Goal: Task Accomplishment & Management: Manage account settings

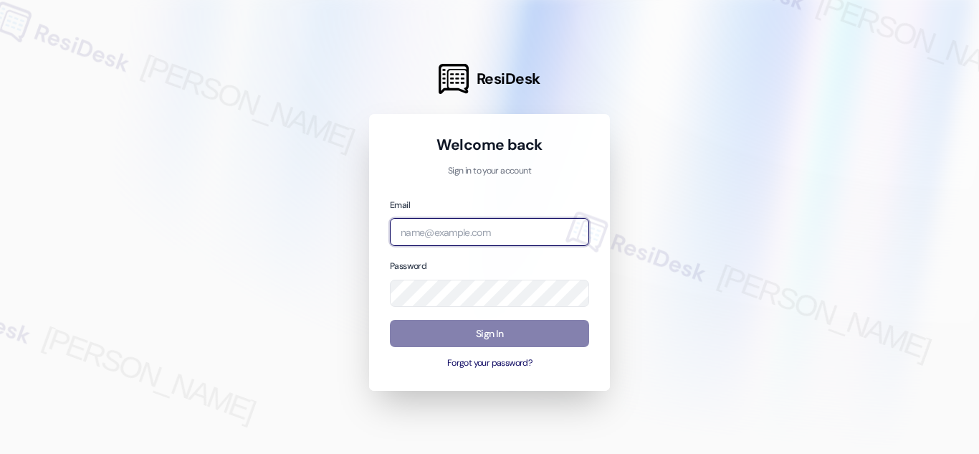
click at [467, 232] on input "email" at bounding box center [489, 232] width 199 height 28
click at [471, 234] on input "email" at bounding box center [489, 232] width 199 height 28
click at [593, 383] on div "Welcome back Sign in to your account Email riche Password Sign In Forgot your p…" at bounding box center [489, 252] width 241 height 277
click at [466, 233] on input "riche" at bounding box center [489, 232] width 199 height 28
type input "[PERSON_NAME][EMAIL_ADDRESS][DOMAIN_NAME]"
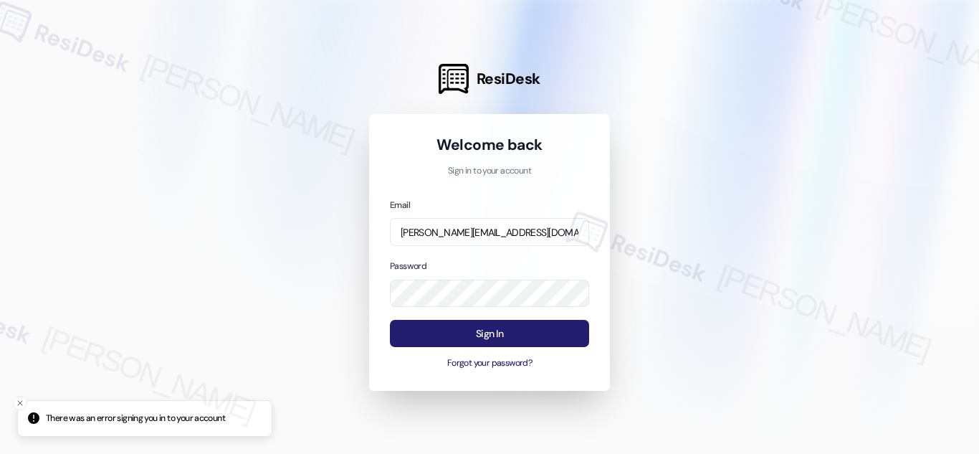
click at [494, 336] on button "Sign In" at bounding box center [489, 334] width 199 height 28
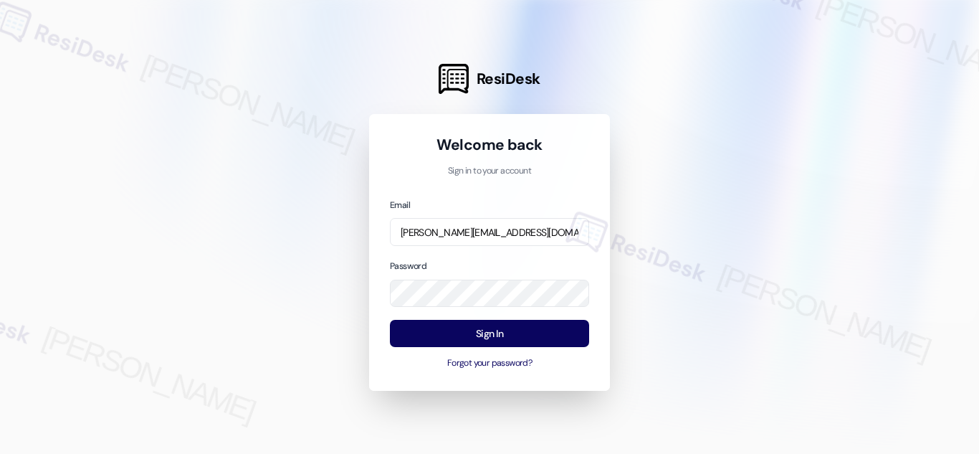
drag, startPoint x: 859, startPoint y: 57, endPoint x: 850, endPoint y: 47, distance: 13.7
click at [859, 56] on div at bounding box center [489, 227] width 979 height 454
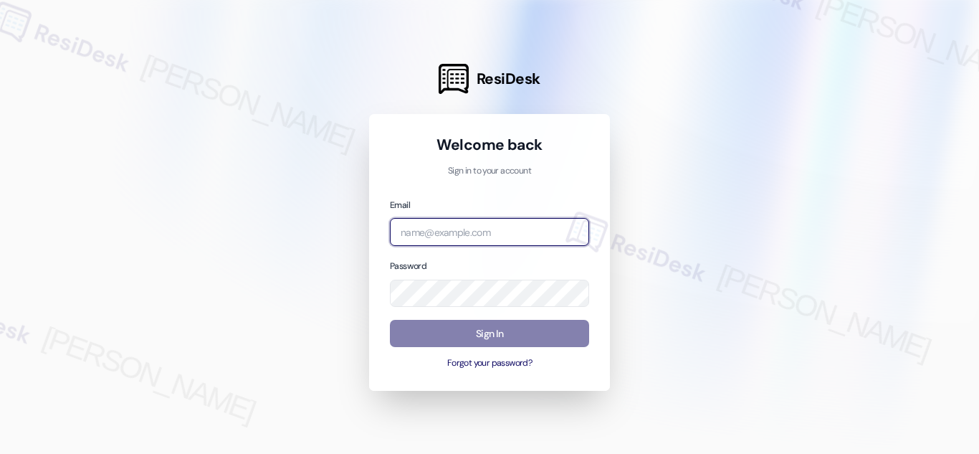
click at [443, 232] on input "email" at bounding box center [489, 232] width 199 height 28
type input "[PERSON_NAME][EMAIL_ADDRESS][DOMAIN_NAME]"
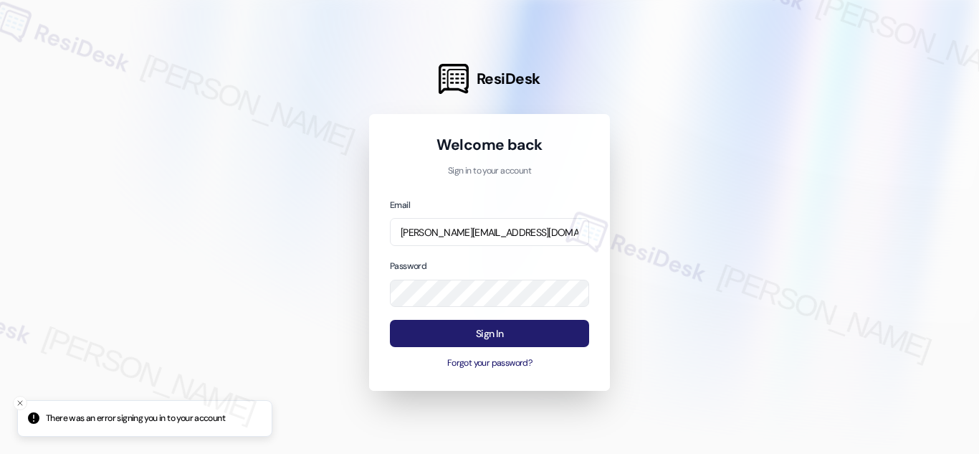
click at [487, 328] on button "Sign In" at bounding box center [489, 334] width 199 height 28
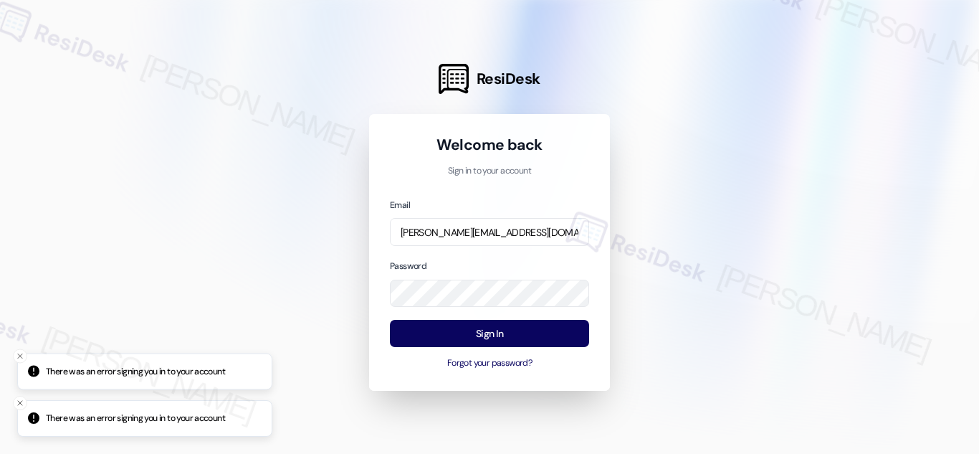
click at [182, 201] on div at bounding box center [489, 227] width 979 height 454
click at [232, 110] on div at bounding box center [489, 227] width 979 height 454
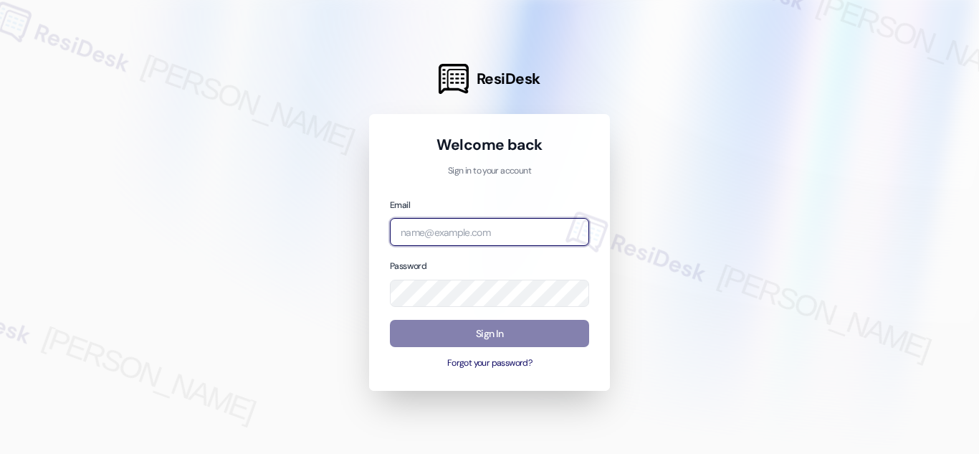
click at [502, 232] on input "email" at bounding box center [489, 232] width 199 height 28
drag, startPoint x: 780, startPoint y: 366, endPoint x: 757, endPoint y: 349, distance: 28.7
click at [781, 363] on div at bounding box center [489, 227] width 979 height 454
click at [502, 234] on input "email" at bounding box center [489, 232] width 199 height 28
click at [0, 453] on com-1password-button at bounding box center [0, 454] width 0 height 0
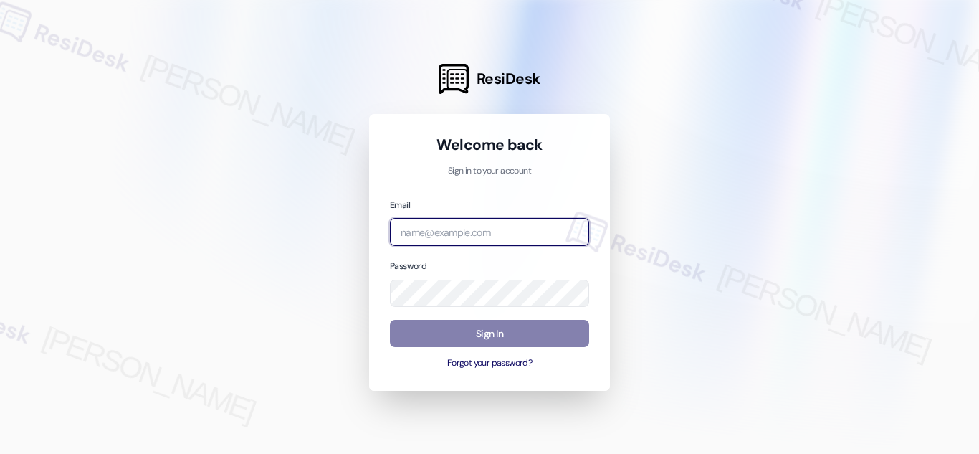
click at [439, 219] on input "email" at bounding box center [489, 232] width 199 height 28
type input "[PERSON_NAME][EMAIL_ADDRESS][DOMAIN_NAME]"
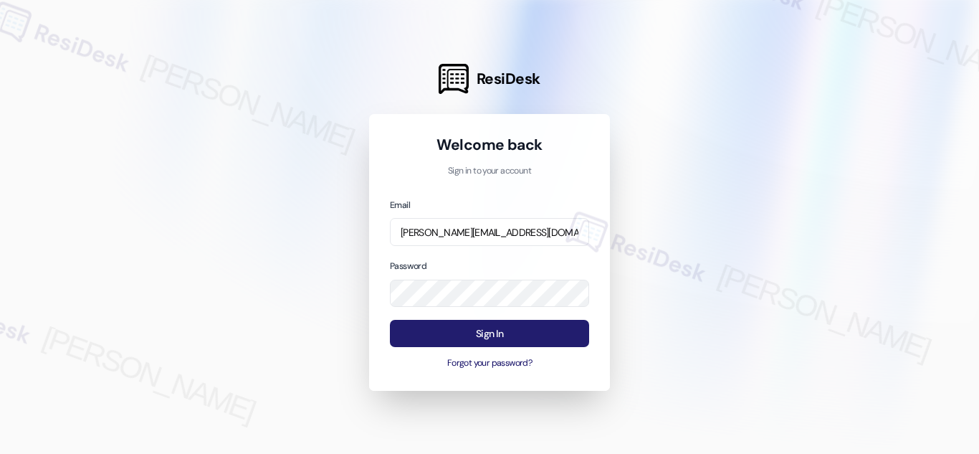
click at [477, 329] on button "Sign In" at bounding box center [489, 334] width 199 height 28
click at [477, 335] on button "Sign In" at bounding box center [489, 334] width 199 height 28
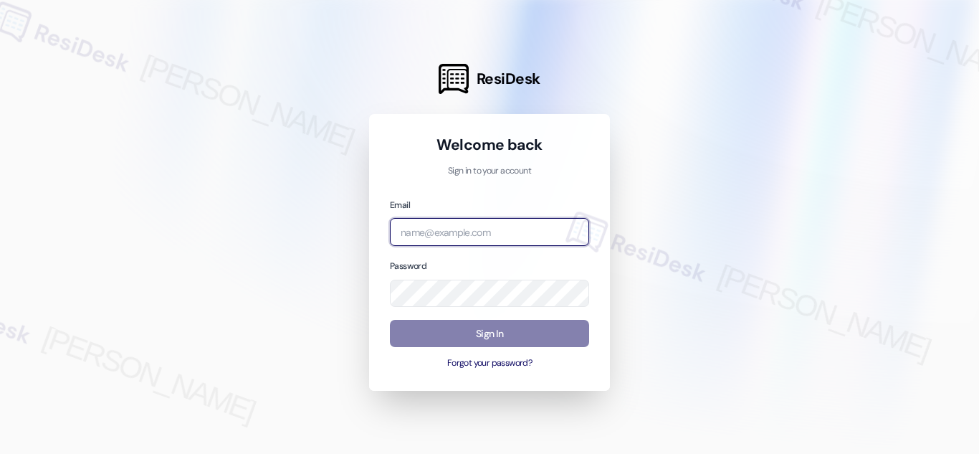
click at [457, 236] on input "email" at bounding box center [489, 232] width 199 height 28
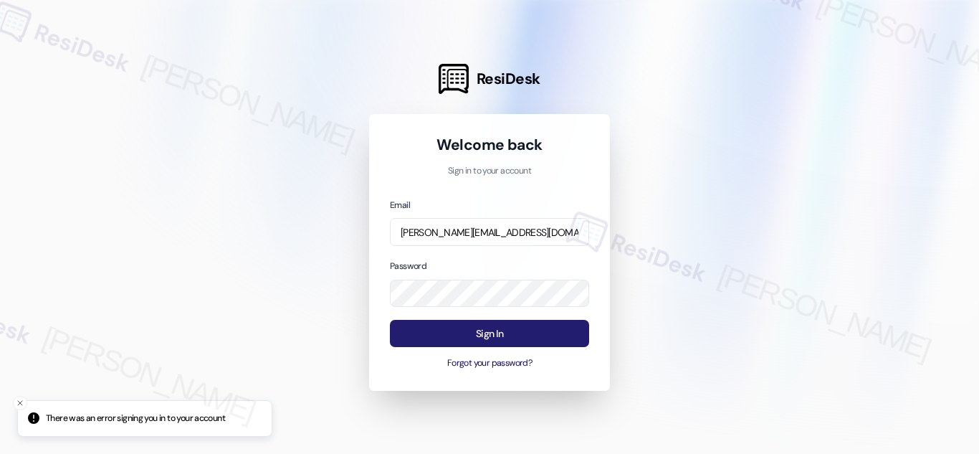
click at [470, 336] on button "Sign In" at bounding box center [489, 334] width 199 height 28
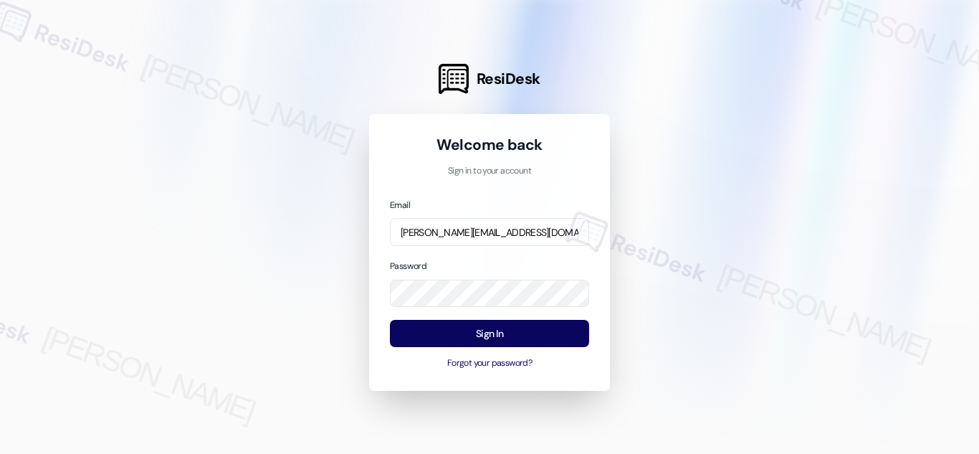
click at [838, 267] on div at bounding box center [489, 227] width 979 height 454
drag, startPoint x: 307, startPoint y: 27, endPoint x: 344, endPoint y: 235, distance: 211.0
click at [342, 238] on div at bounding box center [489, 227] width 979 height 454
click at [552, 237] on input "[PERSON_NAME][EMAIL_ADDRESS][DOMAIN_NAME]" at bounding box center [489, 232] width 199 height 28
type input "r"
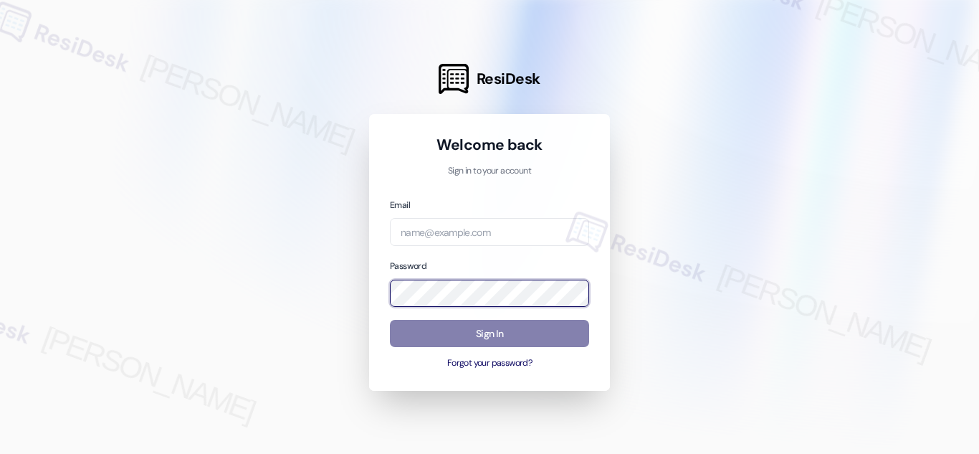
click at [377, 274] on div "Welcome back Sign in to your account Email Password Sign In Forgot your passwor…" at bounding box center [489, 252] width 241 height 277
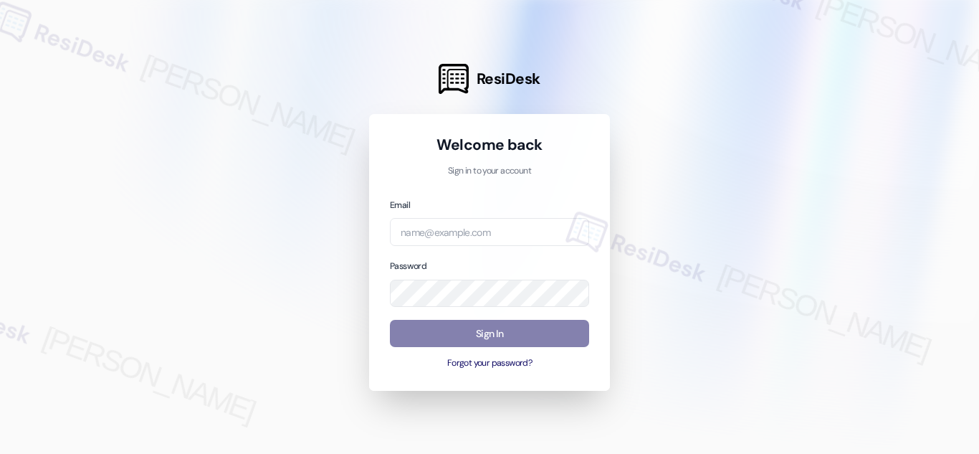
click at [219, 142] on div at bounding box center [489, 227] width 979 height 454
click at [466, 236] on input "email" at bounding box center [489, 232] width 199 height 28
